Goal: Task Accomplishment & Management: Use online tool/utility

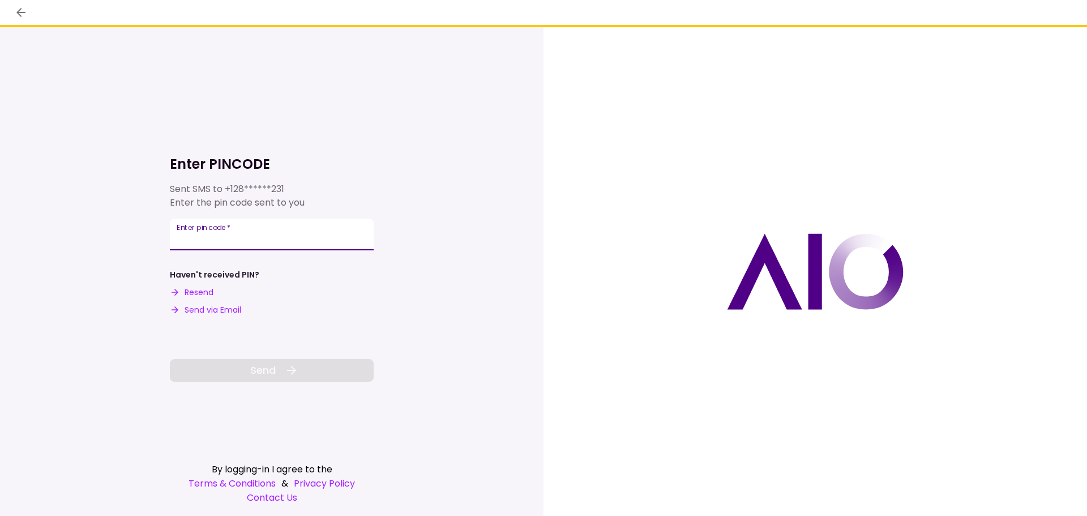
click at [200, 236] on input "Enter pin code   *" at bounding box center [272, 235] width 204 height 32
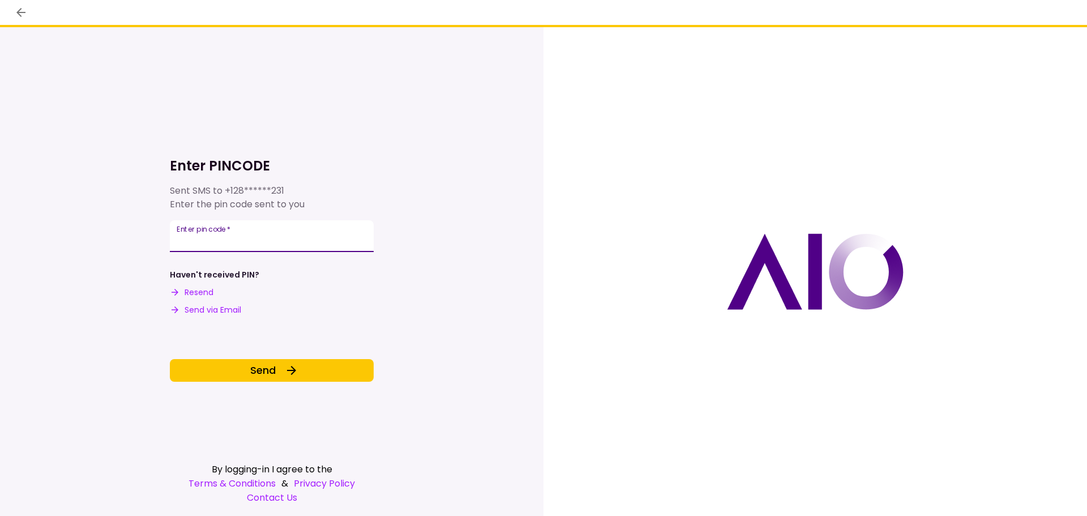
type input "******"
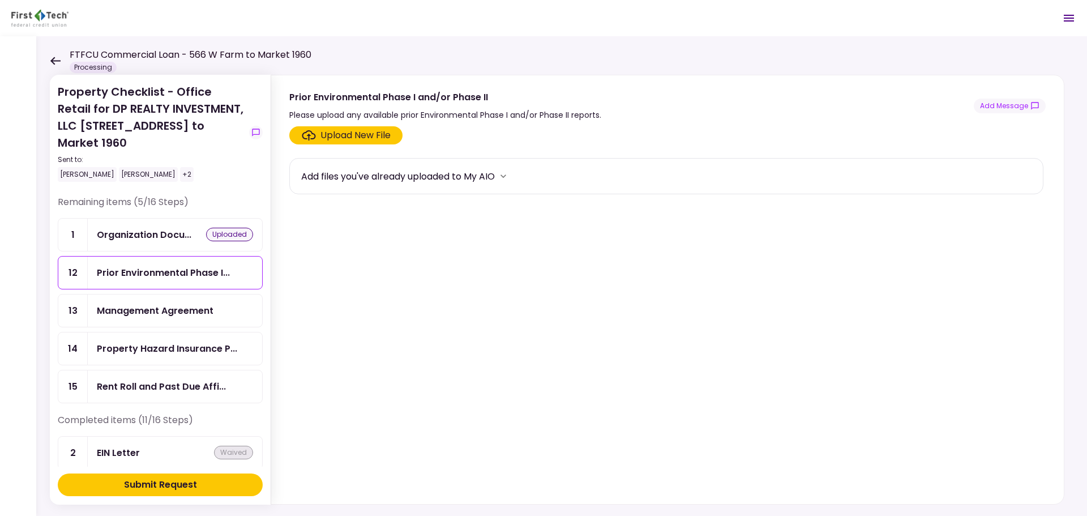
click at [51, 61] on icon at bounding box center [55, 61] width 10 height 8
